Goal: Find specific page/section: Find specific page/section

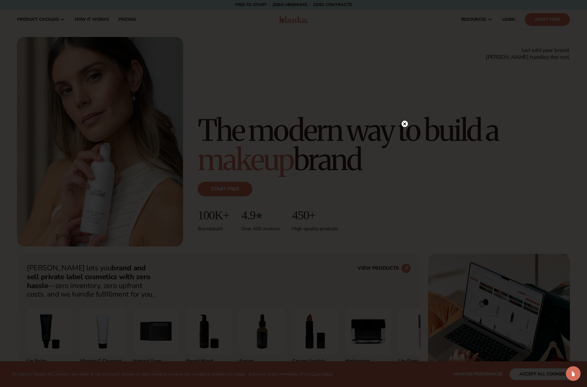
click at [403, 121] on circle at bounding box center [405, 124] width 6 height 6
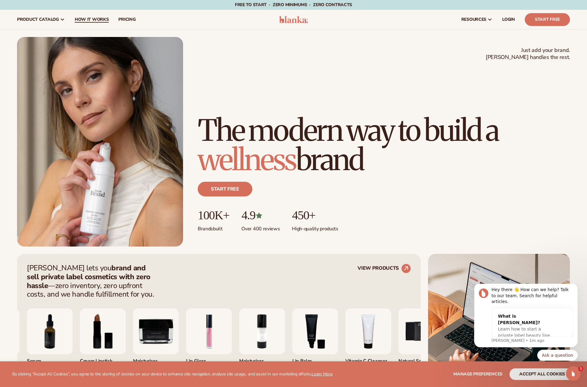
click at [91, 21] on span "How It Works" at bounding box center [92, 19] width 34 height 5
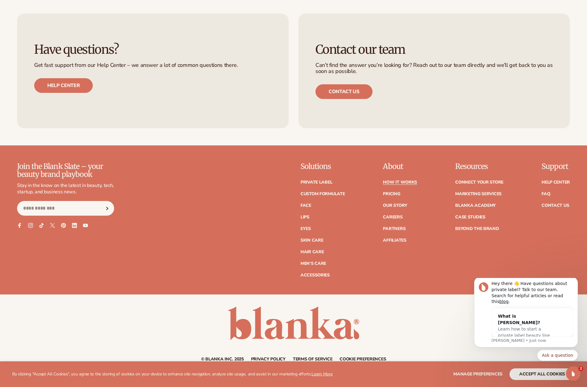
scroll to position [1501, 0]
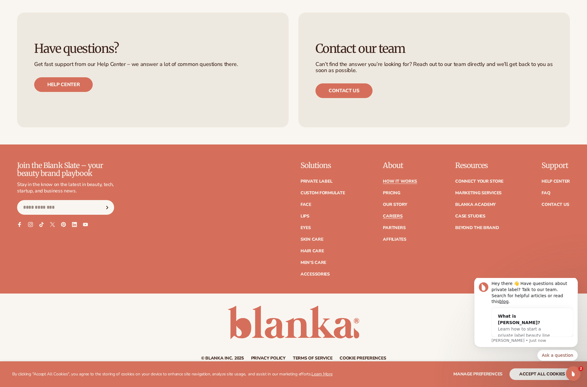
click at [397, 214] on link "Careers" at bounding box center [393, 216] width 20 height 4
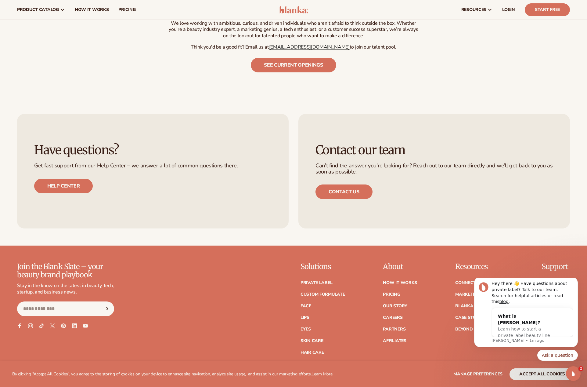
scroll to position [324, 0]
click at [311, 58] on link "See current openings" at bounding box center [293, 65] width 85 height 15
